Goal: Information Seeking & Learning: Learn about a topic

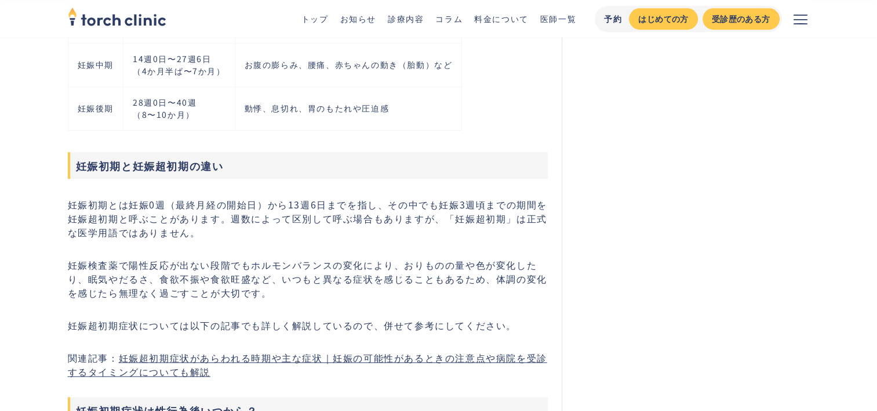
scroll to position [966, 0]
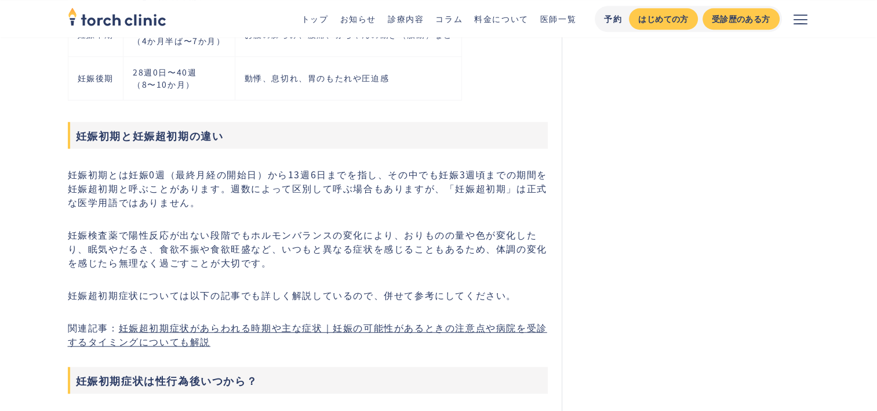
click at [429, 329] on link "妊娠超初期症状があらわれる時期や主な症状｜妊娠の可能性があるときの注意点や病院を受診するタイミングについても解説" at bounding box center [308, 334] width 480 height 28
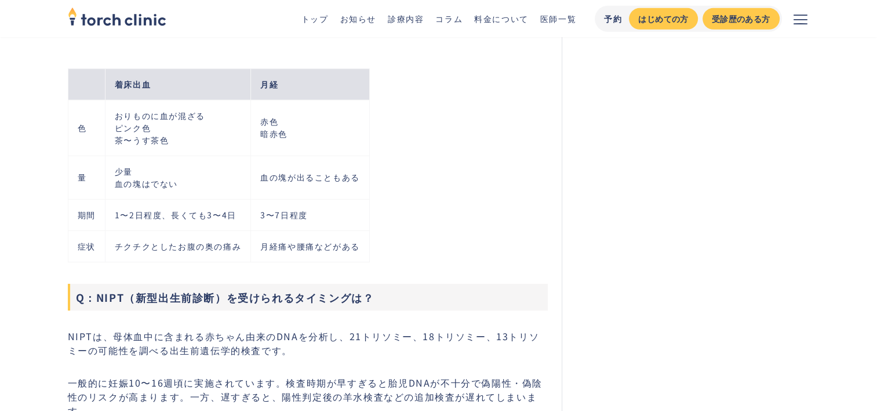
scroll to position [8313, 0]
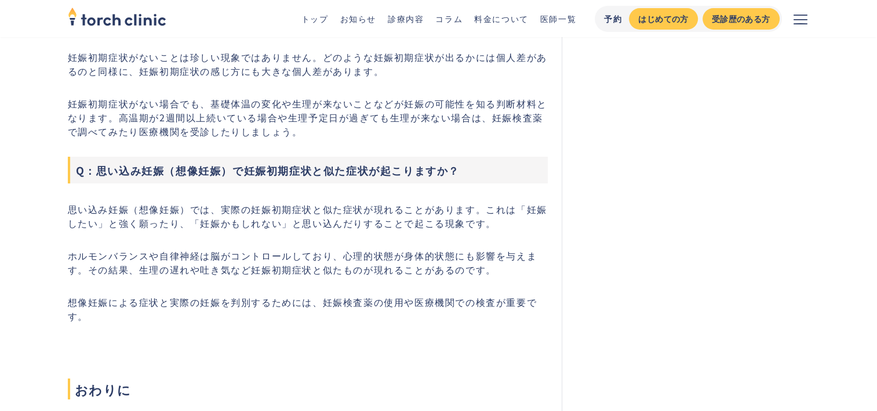
scroll to position [8599, 0]
